Goal: Find specific page/section: Find specific page/section

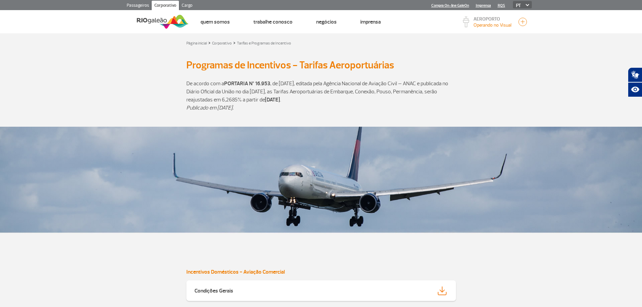
click at [187, 4] on link "Cargo" at bounding box center [187, 6] width 16 height 11
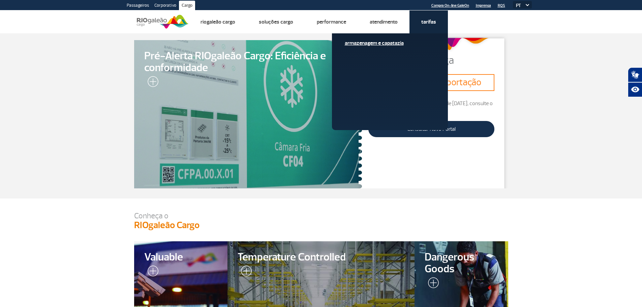
click at [386, 41] on link "Armazenagem e Capatazia" at bounding box center [390, 42] width 90 height 7
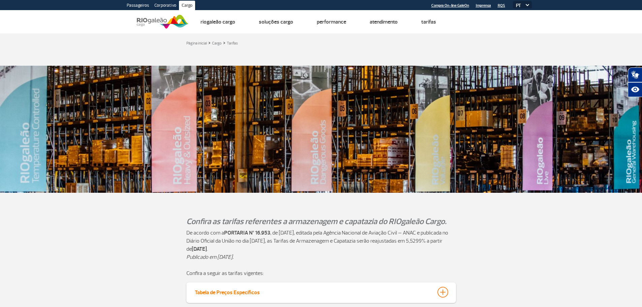
click at [276, 286] on button "Tabela de Preços Específicos" at bounding box center [320, 291] width 253 height 11
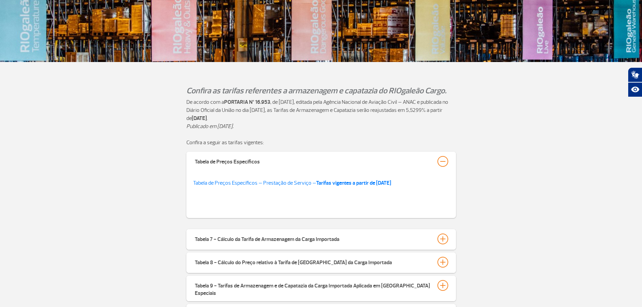
scroll to position [135, 0]
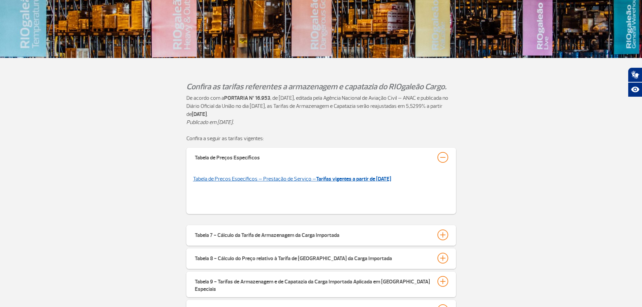
click at [341, 177] on strong "Tarifas vigentes a partir de [DATE]" at bounding box center [353, 179] width 75 height 7
